Goal: Obtain resource: Download file/media

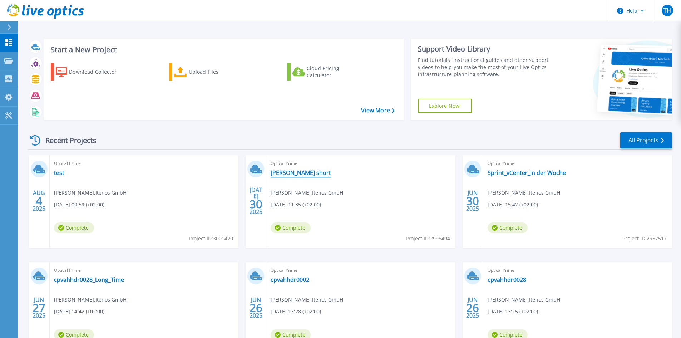
click at [287, 174] on link "[PERSON_NAME] short" at bounding box center [301, 172] width 60 height 7
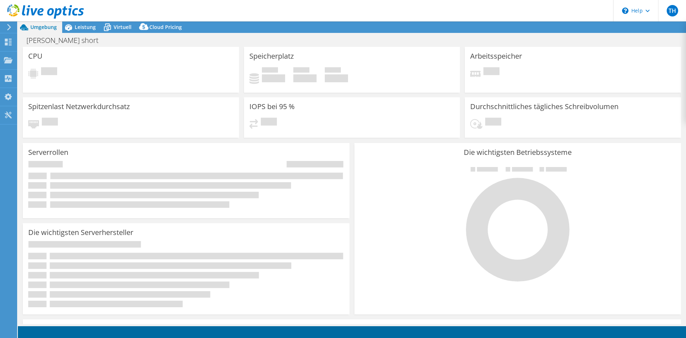
select select "USD"
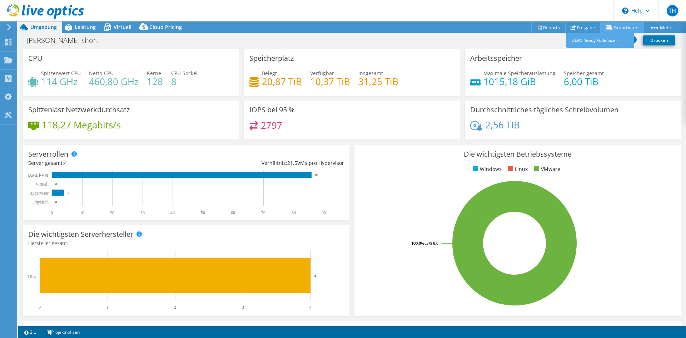
click at [621, 27] on link "Exportieren" at bounding box center [623, 27] width 44 height 11
click at [590, 29] on link "Freigabe" at bounding box center [582, 27] width 35 height 11
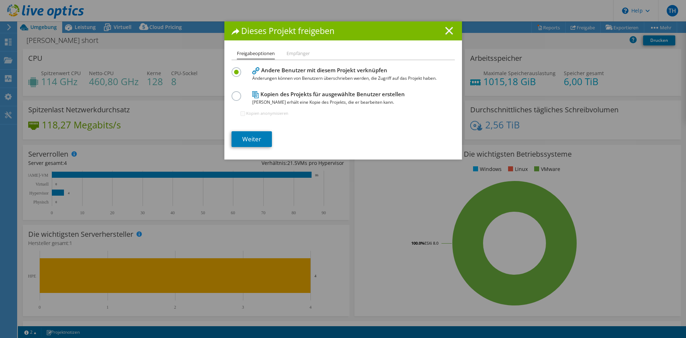
click at [445, 31] on icon at bounding box center [449, 31] width 8 height 8
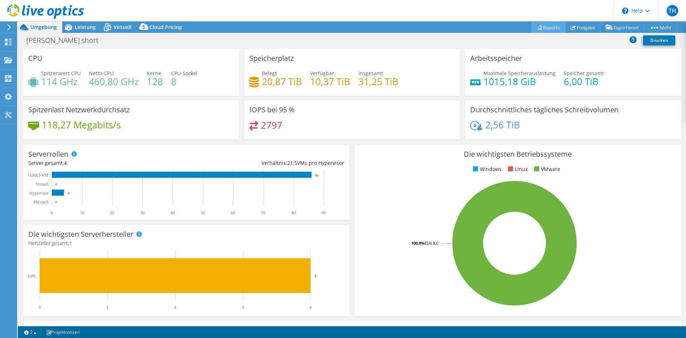
click at [547, 28] on link "Reports" at bounding box center [549, 27] width 34 height 11
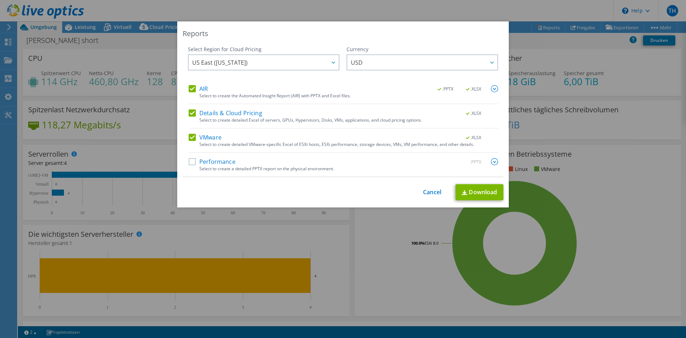
click at [189, 162] on label "Performance" at bounding box center [212, 161] width 47 height 7
click at [0, 0] on input "Performance" at bounding box center [0, 0] width 0 height 0
click at [308, 63] on span "US East (Virginia)" at bounding box center [265, 62] width 147 height 15
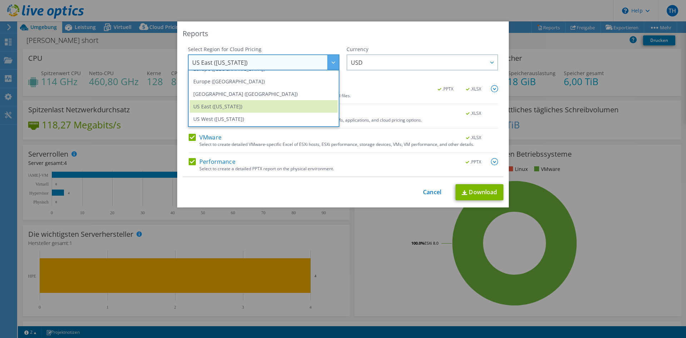
scroll to position [61, 0]
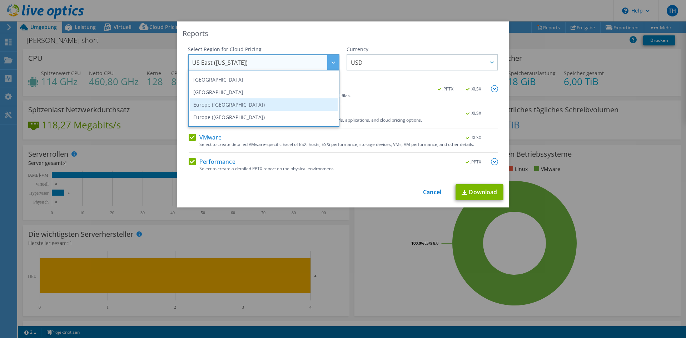
click at [238, 106] on li "Europe (Frankfurt)" at bounding box center [264, 104] width 148 height 13
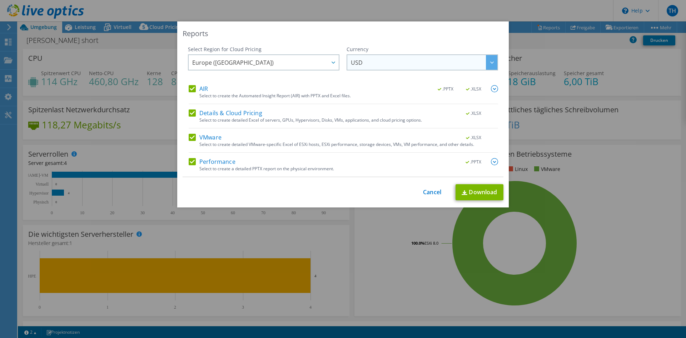
click at [398, 65] on span "USD" at bounding box center [424, 62] width 147 height 15
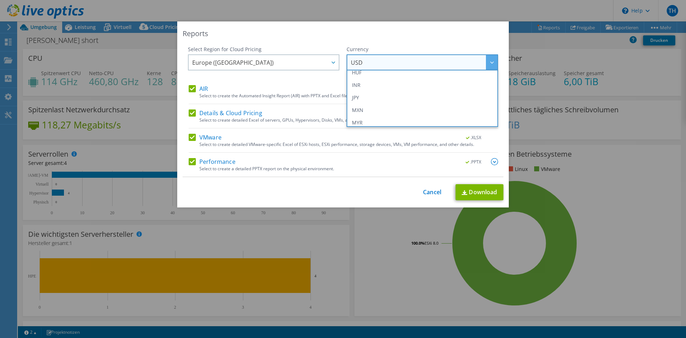
scroll to position [107, 0]
click at [365, 75] on li "EUR" at bounding box center [423, 70] width 148 height 13
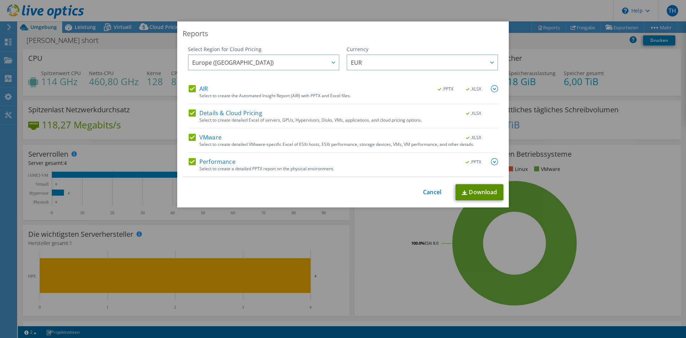
click at [463, 195] on img at bounding box center [465, 192] width 6 height 5
